Goal: Find contact information: Find contact information

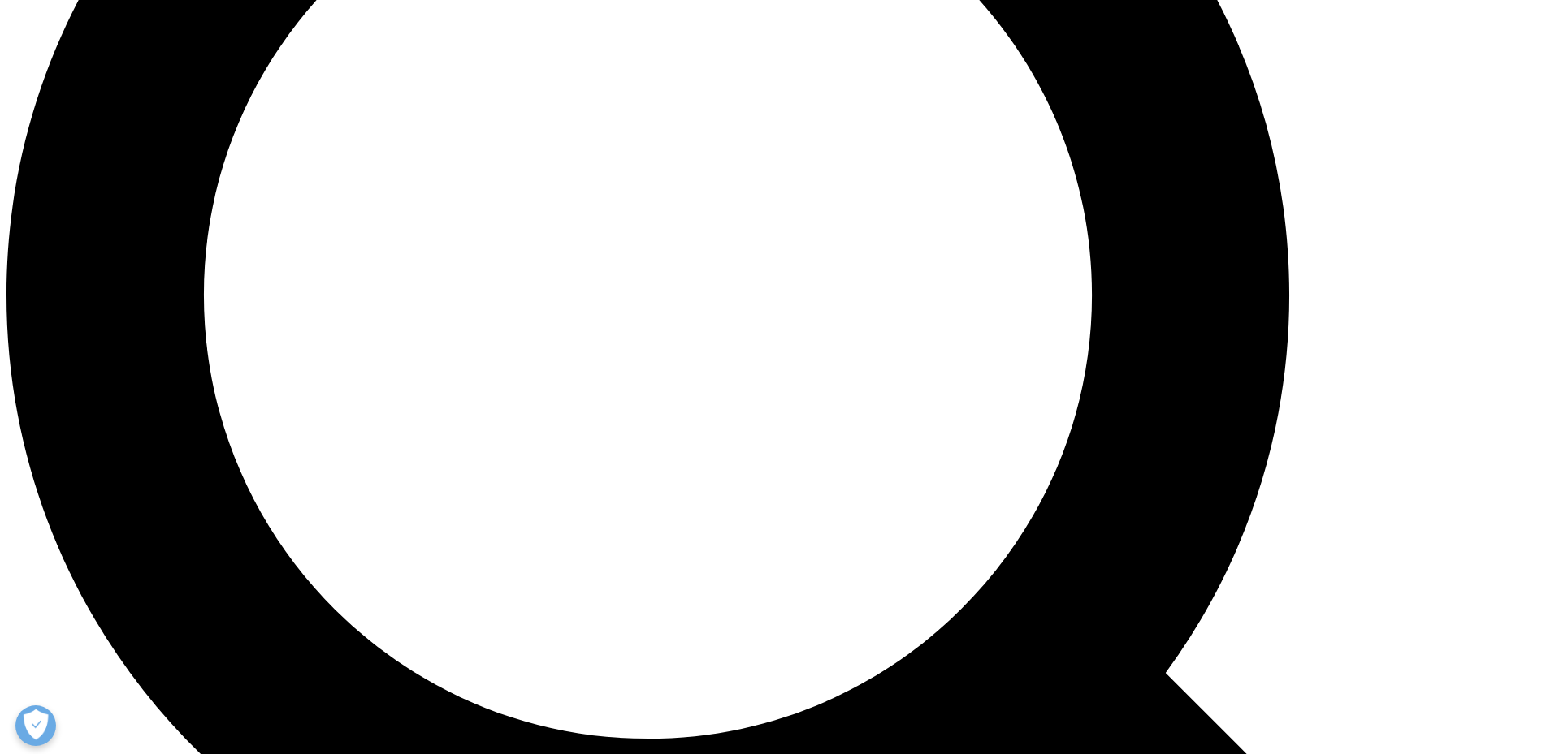
scroll to position [1988, 0]
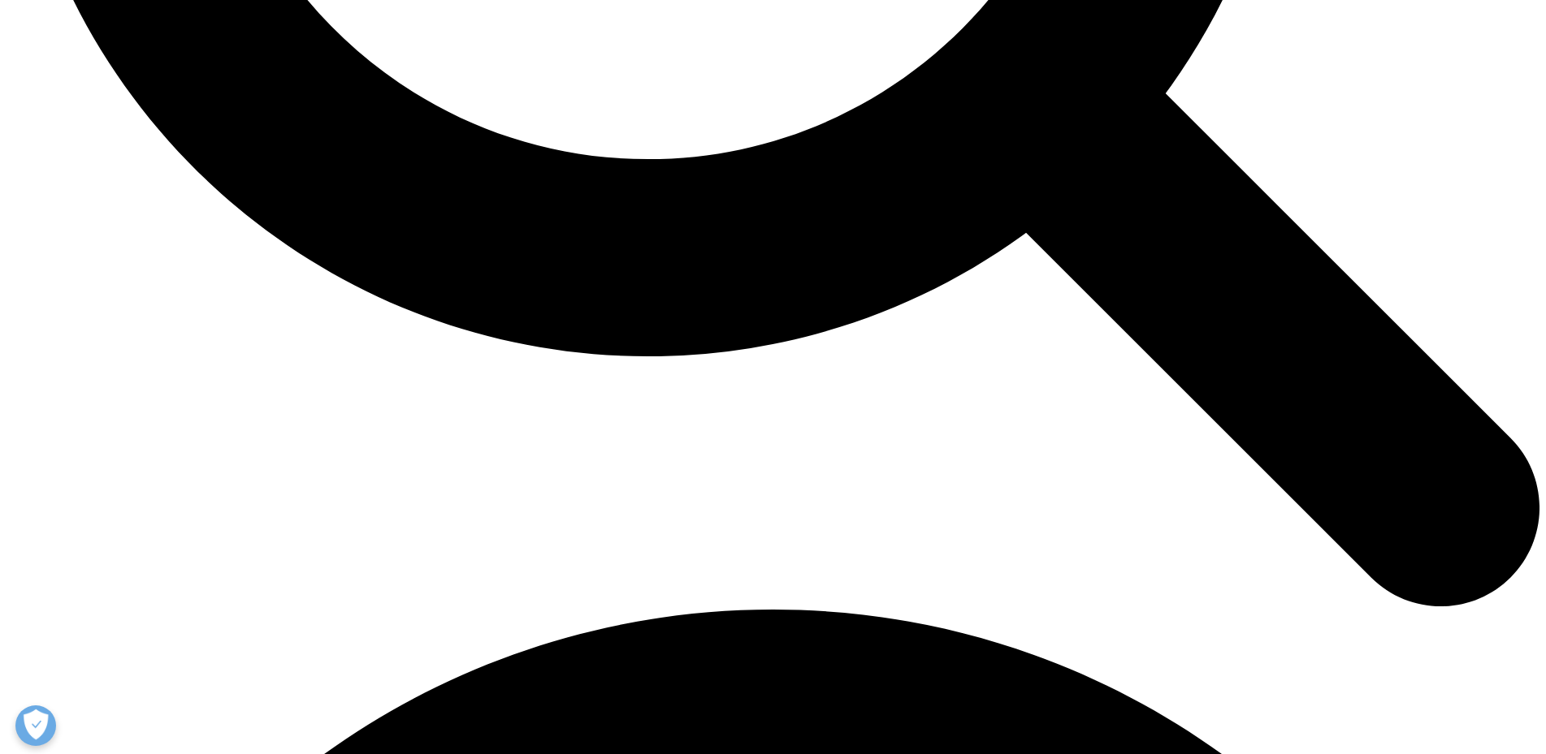
scroll to position [2628, 0]
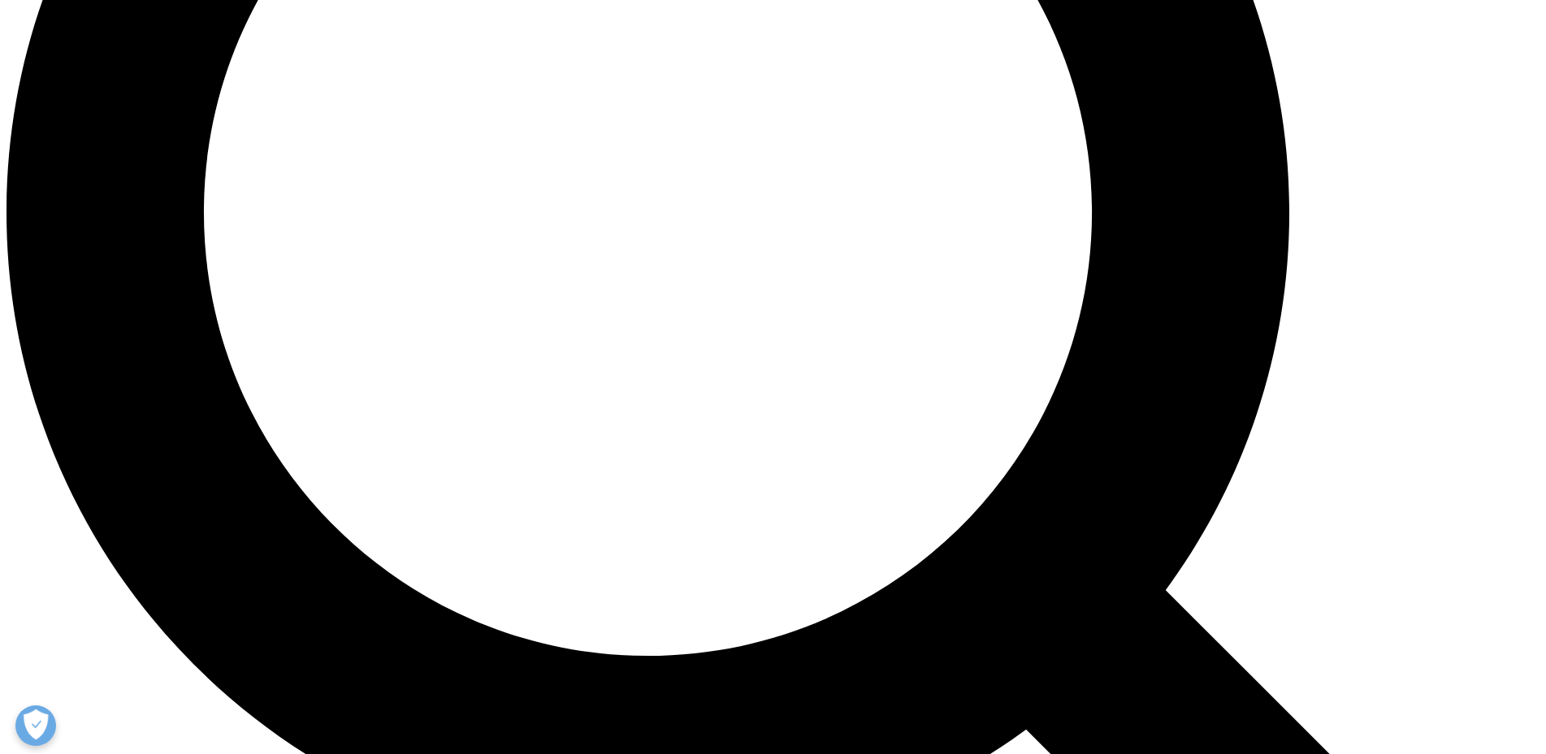
scroll to position [1988, 0]
